Goal: Obtain resource: Download file/media

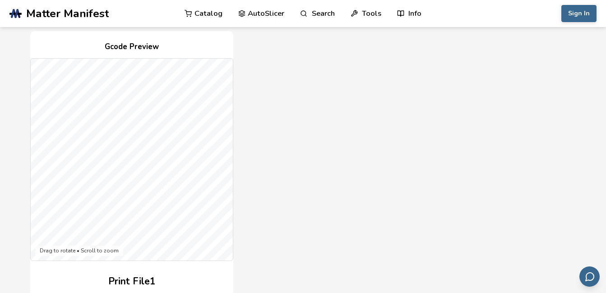
scroll to position [217, 0]
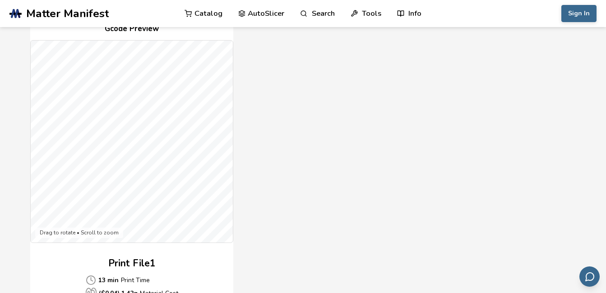
click at [292, 176] on div "Gcode Preview Drag to rotate • Scroll to zoom Print File 1 13 min Print Time ($…" at bounding box center [300, 177] width 541 height 329
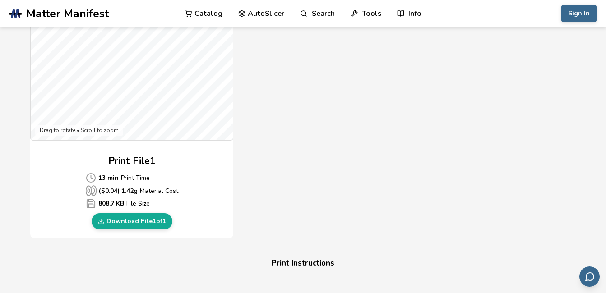
scroll to position [343, 0]
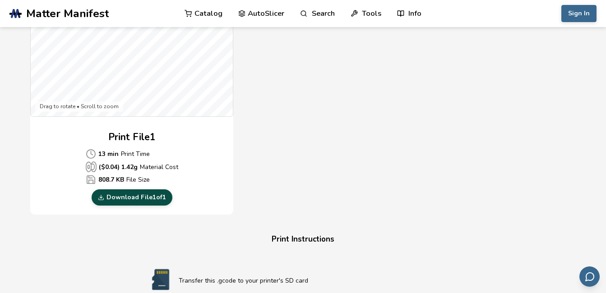
click at [157, 201] on link "Download File 1 of 1" at bounding box center [132, 198] width 81 height 16
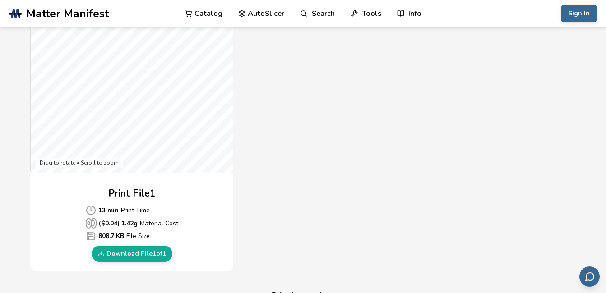
scroll to position [271, 0]
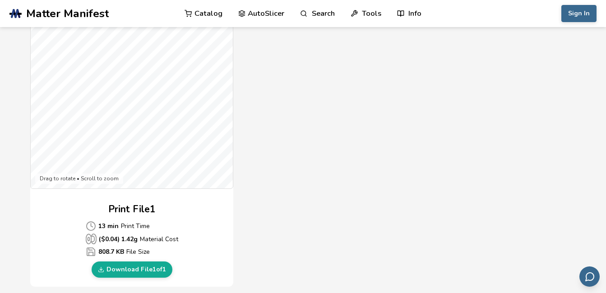
click at [49, 13] on span "Matter Manifest" at bounding box center [67, 13] width 83 height 13
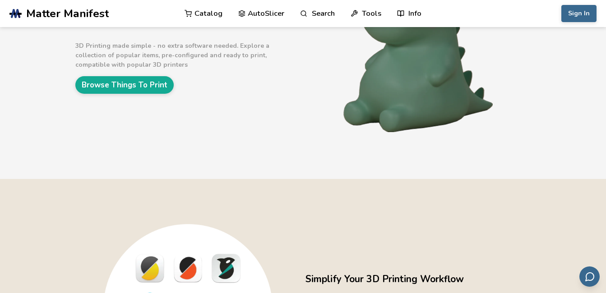
scroll to position [108, 0]
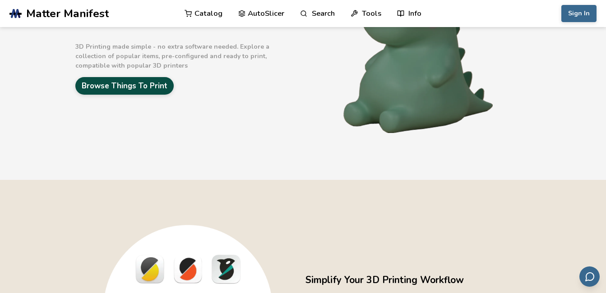
click at [130, 86] on link "Browse Things To Print" at bounding box center [124, 86] width 98 height 18
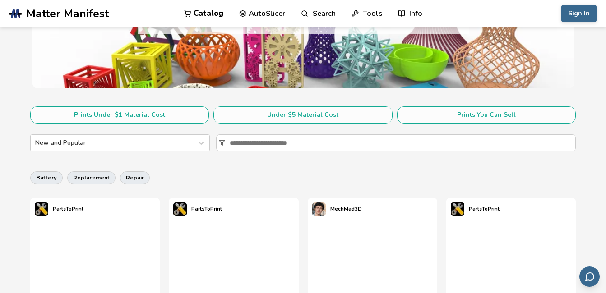
scroll to position [235, 0]
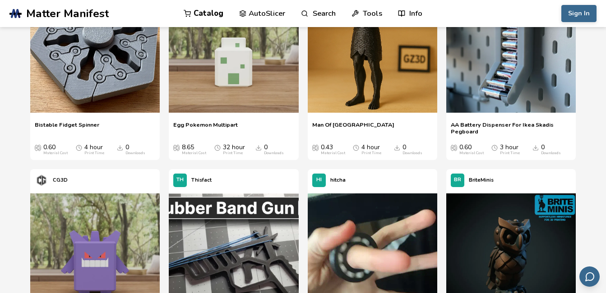
scroll to position [921, 0]
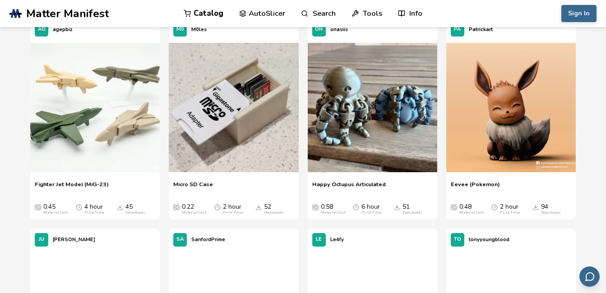
click at [19, 183] on section "Prints Under $1 Material Cost Under $5 Material Cost Prints You Can Sell New an…" at bounding box center [303, 205] width 606 height 1851
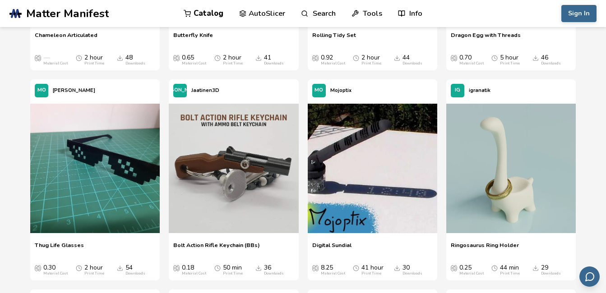
scroll to position [1282, 0]
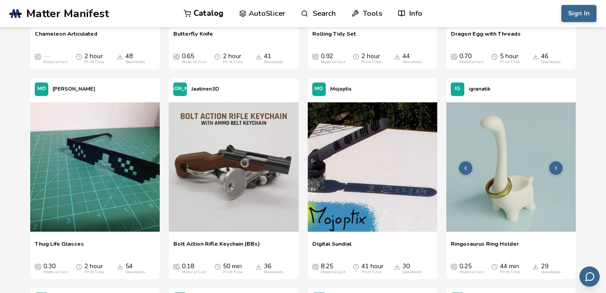
click at [507, 183] on img at bounding box center [511, 167] width 130 height 130
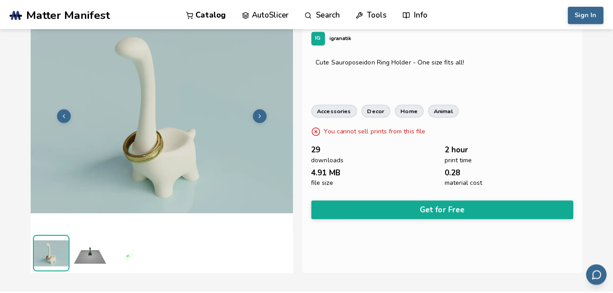
scroll to position [18, 0]
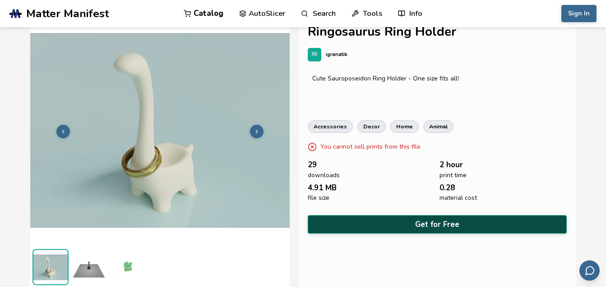
click at [356, 223] on button "Get for Free" at bounding box center [437, 224] width 259 height 19
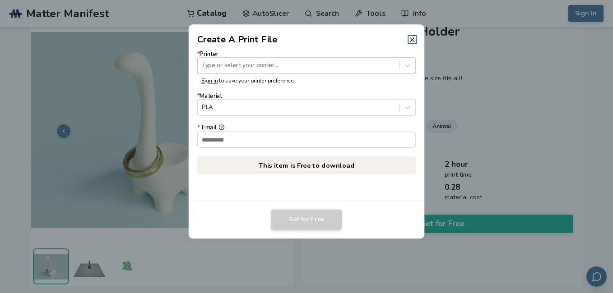
click at [220, 66] on div at bounding box center [298, 65] width 193 height 9
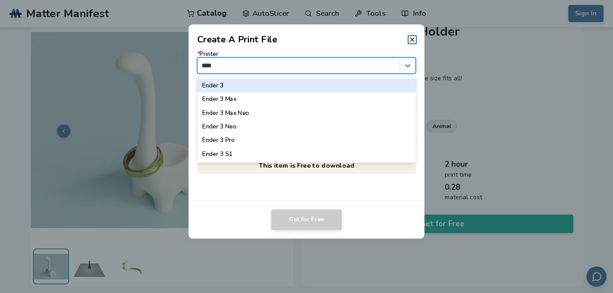
type input "*****"
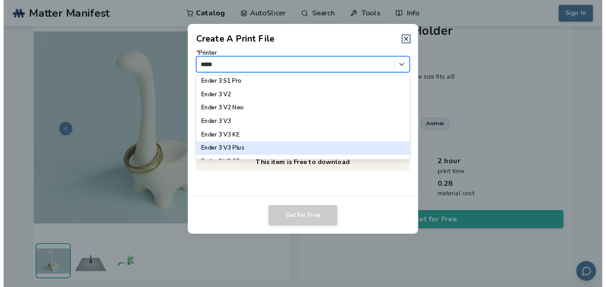
scroll to position [119, 0]
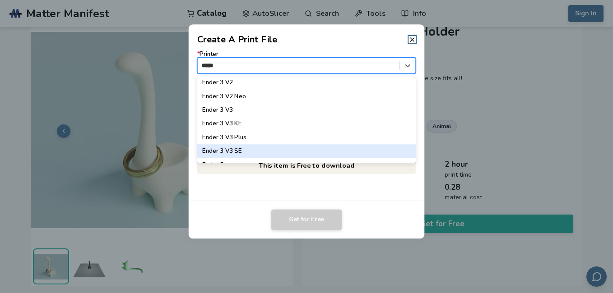
click at [233, 152] on div "Ender 3 V3 SE" at bounding box center [306, 151] width 219 height 14
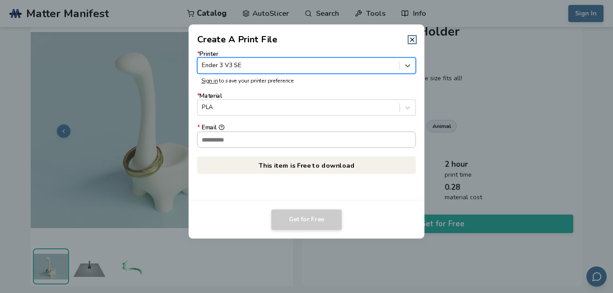
click at [214, 137] on input "* Email" at bounding box center [307, 139] width 218 height 15
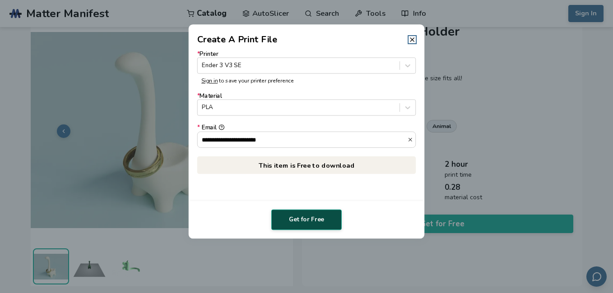
type input "**********"
click at [319, 217] on button "Get for Free" at bounding box center [306, 220] width 70 height 21
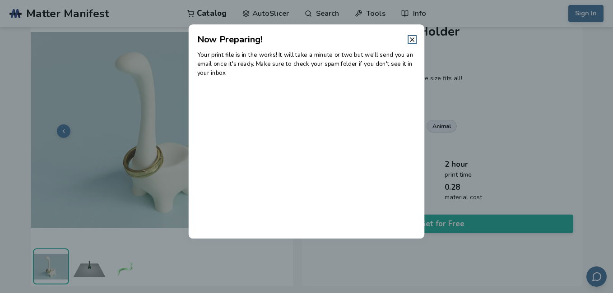
click at [13, 93] on div at bounding box center [306, 146] width 613 height 293
click at [412, 41] on icon at bounding box center [411, 39] width 7 height 7
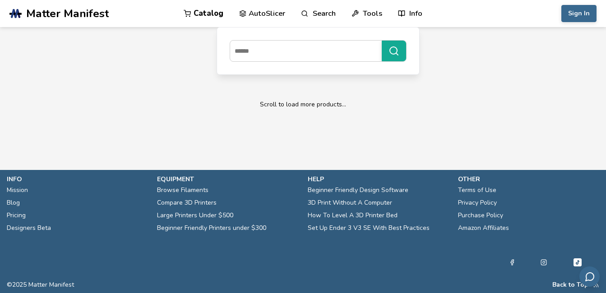
scroll to position [306, 0]
click at [2, 75] on section "Prints Under $1 Material Cost Under $5 Material Cost Prints You Can Sell New an…" at bounding box center [303, 18] width 606 height 249
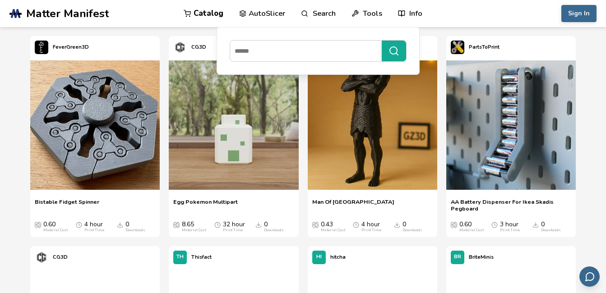
scroll to position [539, 0]
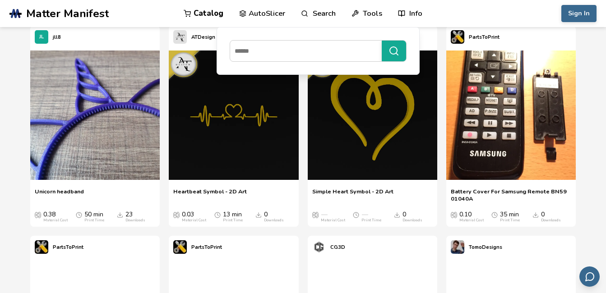
scroll to position [3208, 0]
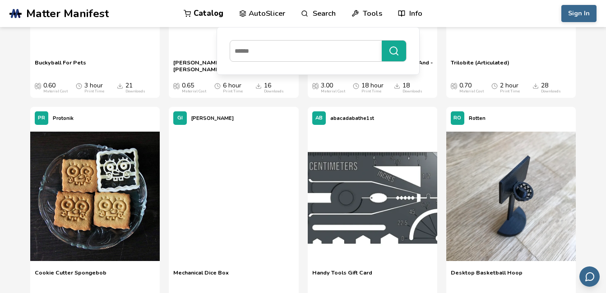
scroll to position [5284, 0]
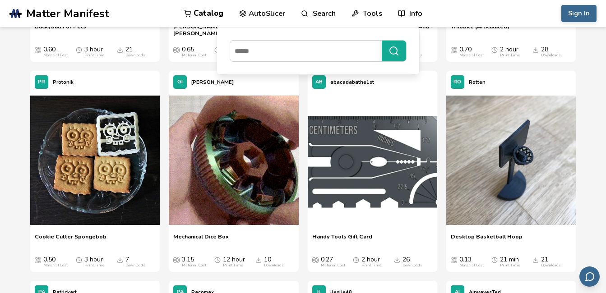
scroll to position [5320, 0]
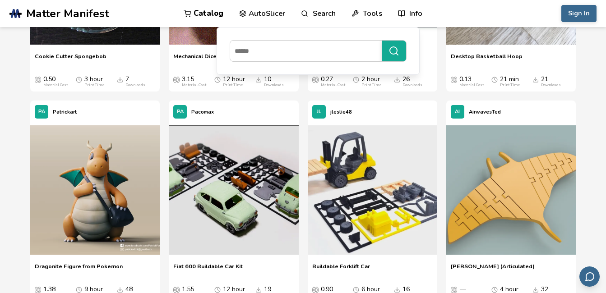
scroll to position [5428, 0]
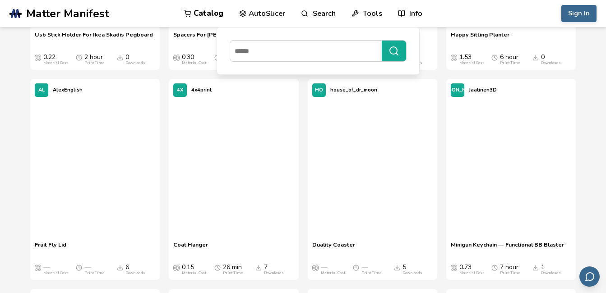
scroll to position [9904, 0]
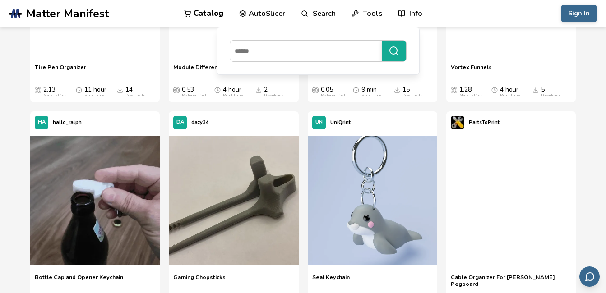
scroll to position [10337, 0]
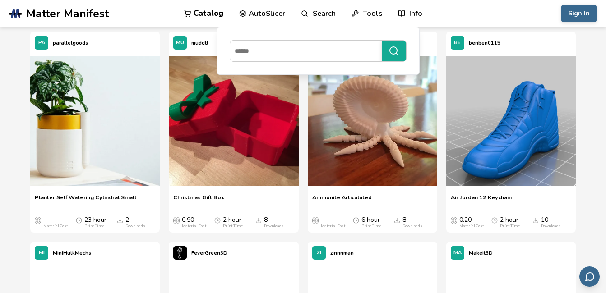
scroll to position [20048, 0]
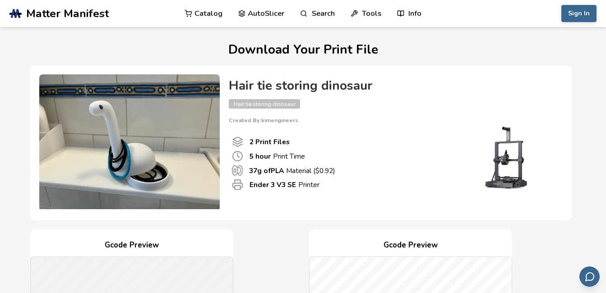
click at [284, 145] on b "2 Print Files" at bounding box center [270, 141] width 40 height 9
click at [282, 145] on b "2 Print Files" at bounding box center [270, 141] width 40 height 9
click at [533, 89] on h4 "Hair tie storing dinosaur" at bounding box center [391, 86] width 325 height 14
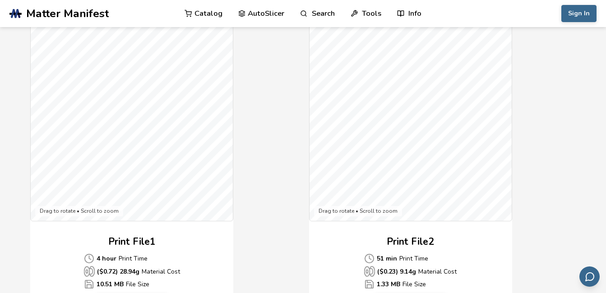
scroll to position [238, 0]
click at [280, 156] on div "Gcode Preview Drag to rotate • Scroll to zoom Print File 1 4 hour Print Time ($…" at bounding box center [300, 155] width 541 height 329
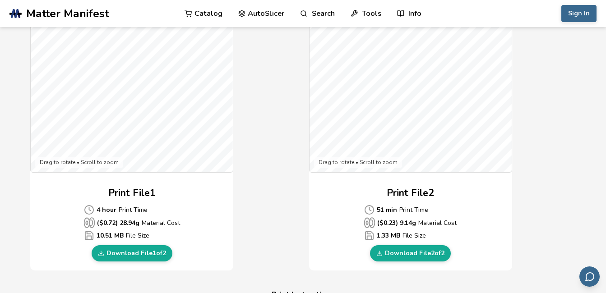
scroll to position [292, 0]
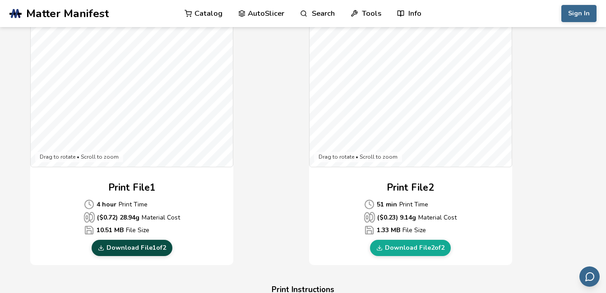
click at [139, 245] on link "Download File 1 of 2" at bounding box center [132, 248] width 81 height 16
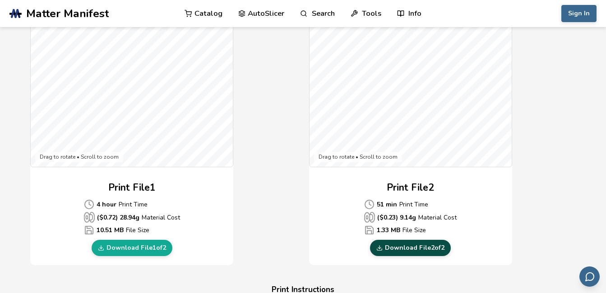
click at [416, 245] on link "Download File 2 of 2" at bounding box center [410, 248] width 81 height 16
click at [268, 128] on div "Gcode Preview Drag to rotate • Scroll to zoom Print File 1 4 hour Print Time ($…" at bounding box center [300, 101] width 541 height 329
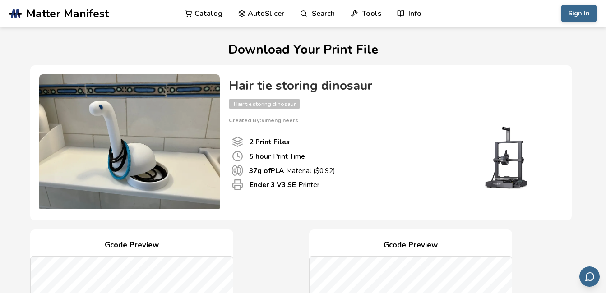
scroll to position [18, 0]
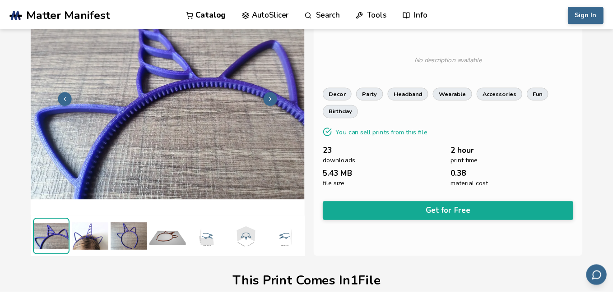
scroll to position [54, 0]
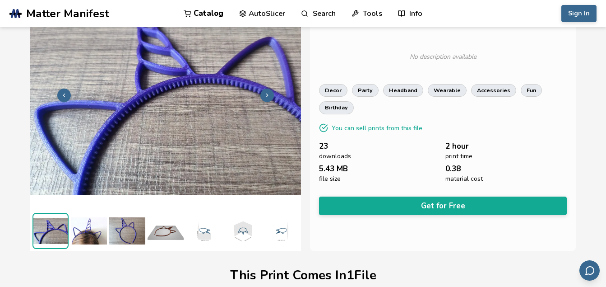
click at [374, 203] on button "Get for Free" at bounding box center [443, 205] width 248 height 19
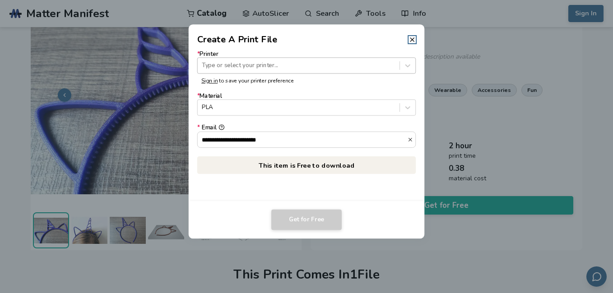
click at [288, 62] on div at bounding box center [298, 65] width 193 height 9
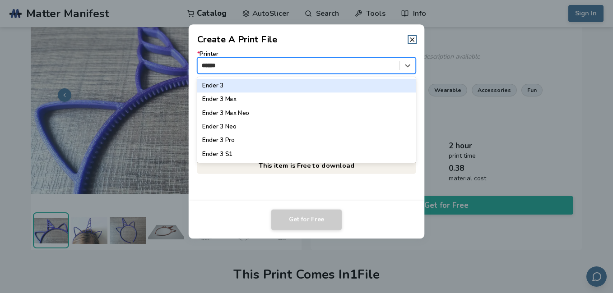
type input "*****"
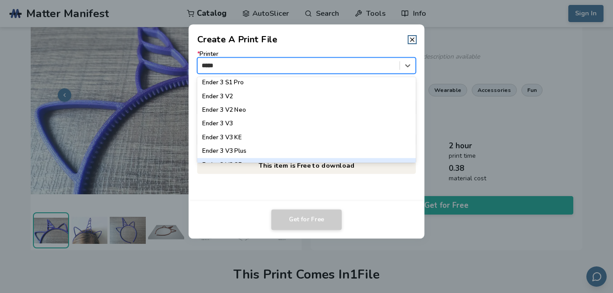
scroll to position [119, 0]
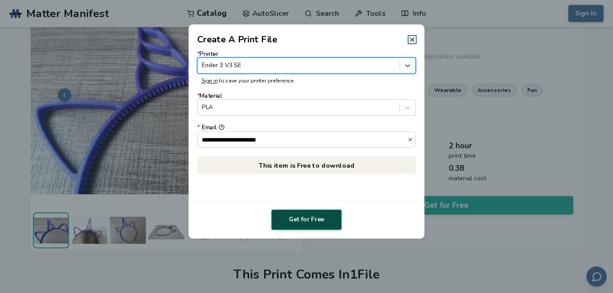
click at [302, 222] on button "Get for Free" at bounding box center [306, 220] width 70 height 21
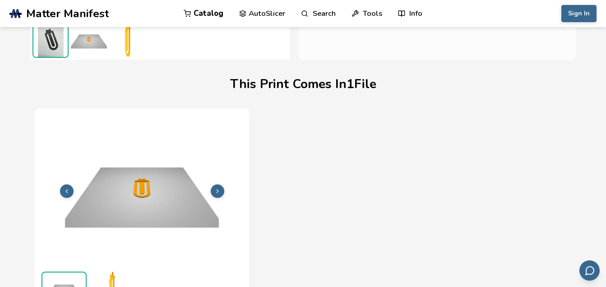
click at [348, 149] on div "File 1 of 1 Print Time 21m Material Cost 0.07 File Size 0.64 MB" at bounding box center [303, 234] width 537 height 252
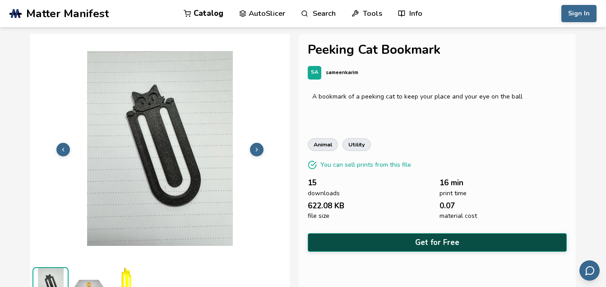
click at [375, 250] on button "Get for Free" at bounding box center [437, 242] width 259 height 19
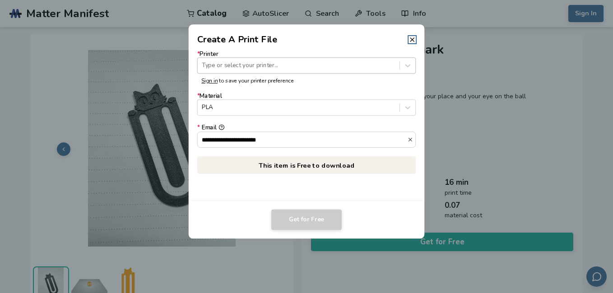
click at [264, 62] on div at bounding box center [298, 65] width 193 height 9
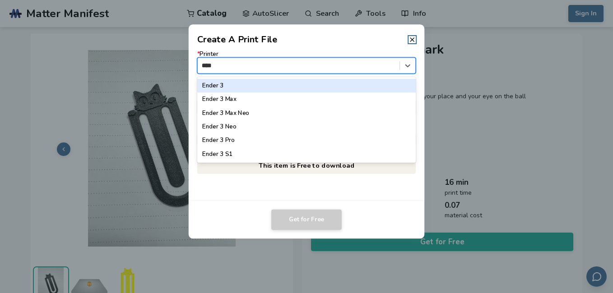
type input "*****"
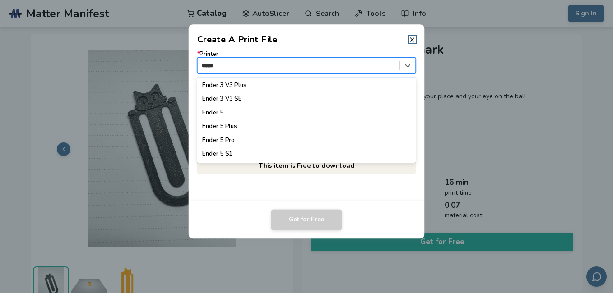
scroll to position [156, 0]
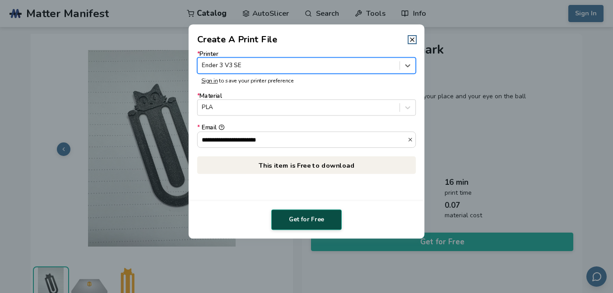
click at [303, 224] on button "Get for Free" at bounding box center [306, 220] width 70 height 21
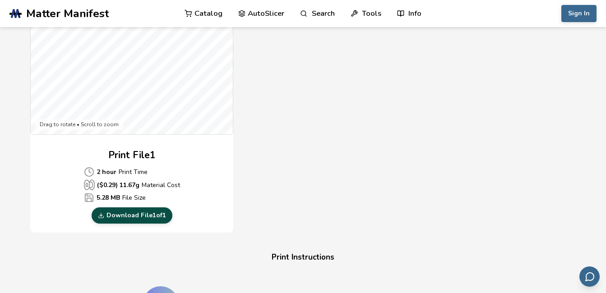
click at [153, 211] on link "Download File 1 of 1" at bounding box center [132, 216] width 81 height 16
